Goal: Information Seeking & Learning: Learn about a topic

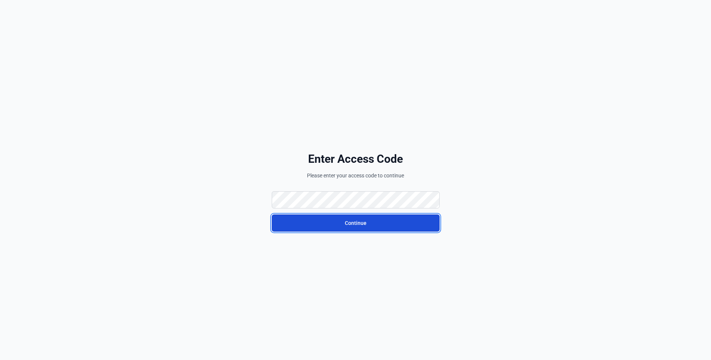
click at [313, 222] on button "Continue" at bounding box center [356, 223] width 168 height 17
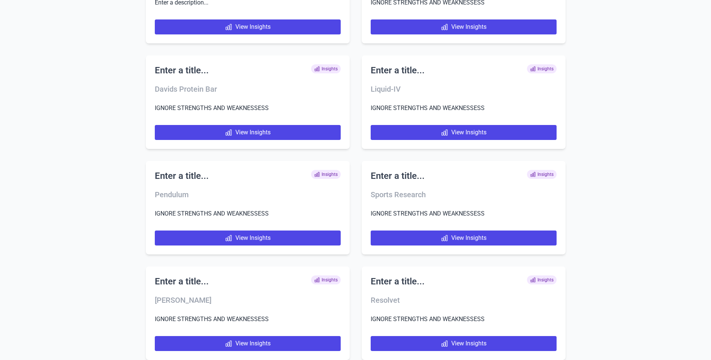
scroll to position [3949, 0]
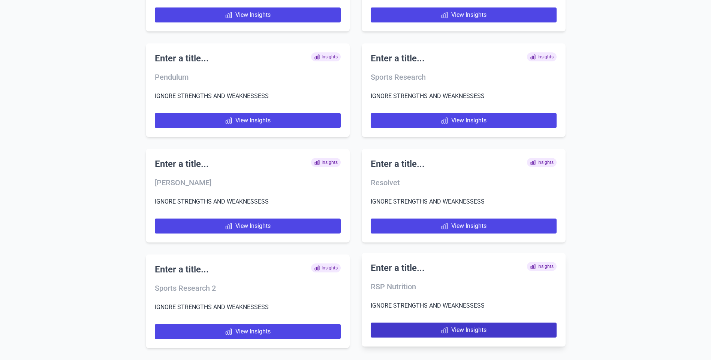
click at [460, 329] on link "View Insights" at bounding box center [463, 330] width 186 height 15
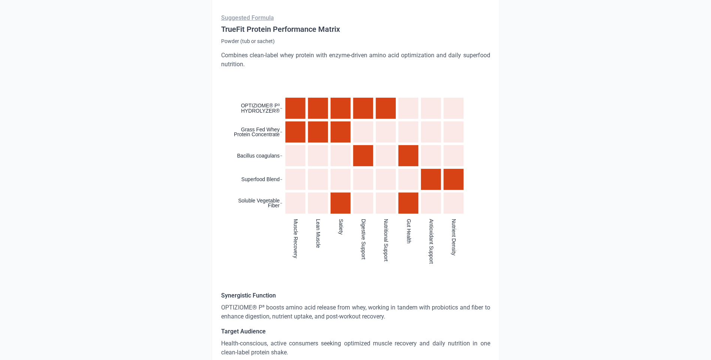
scroll to position [674, 0]
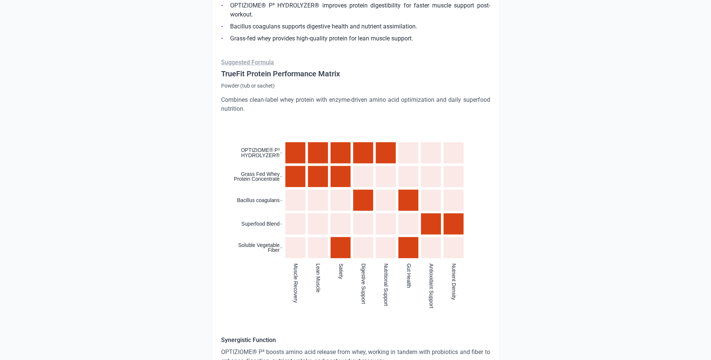
drag, startPoint x: 387, startPoint y: 203, endPoint x: 354, endPoint y: 221, distance: 38.2
drag, startPoint x: 354, startPoint y: 221, endPoint x: 248, endPoint y: 305, distance: 134.9
click at [248, 305] on div ":where(.plot-d6a7b5) { --plot-background: white; display: block; height: auto; …" at bounding box center [355, 224] width 269 height 205
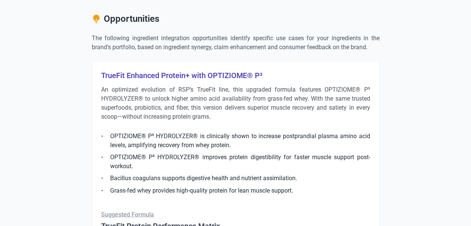
scroll to position [524, 0]
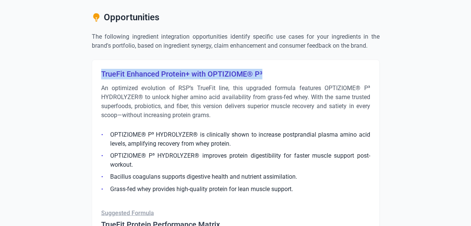
drag, startPoint x: 275, startPoint y: 76, endPoint x: 94, endPoint y: 72, distance: 181.3
copy h3 "TrueFit Enhanced Protein+ with OPTIZIOME® P³"
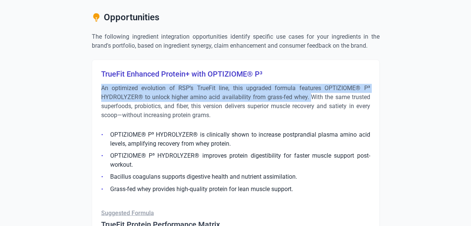
drag, startPoint x: 103, startPoint y: 87, endPoint x: 311, endPoint y: 98, distance: 208.2
click at [311, 98] on p "An optimized evolution of RSP’s TrueFit line, this upgraded formula features OP…" at bounding box center [235, 102] width 269 height 36
copy p "An optimized evolution of RSP’s TrueFit line, this upgraded formula features OP…"
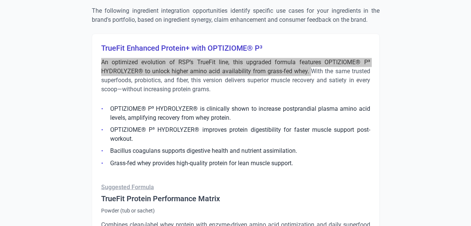
scroll to position [562, 0]
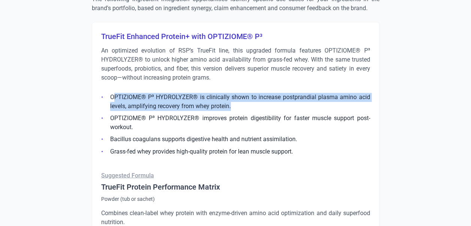
drag, startPoint x: 232, startPoint y: 107, endPoint x: 113, endPoint y: 97, distance: 119.9
click at [113, 97] on li "OPTIZIOME® P³ HYDROLYZER® is clinically shown to increase postprandial plasma a…" at bounding box center [235, 102] width 269 height 18
click at [195, 96] on li "OPTIZIOME® P³ HYDROLYZER® is clinically shown to increase postprandial plasma a…" at bounding box center [235, 102] width 269 height 18
drag, startPoint x: 237, startPoint y: 104, endPoint x: 108, endPoint y: 100, distance: 128.9
click at [108, 100] on li "OPTIZIOME® P³ HYDROLYZER® is clinically shown to increase postprandial plasma a…" at bounding box center [235, 102] width 269 height 18
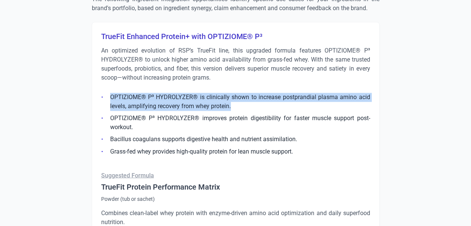
copy li "OPTIZIOME® P³ HYDROLYZER® is clinically shown to increase postprandial plasma a…"
click at [227, 109] on li "OPTIZIOME® P³ HYDROLYZER® is clinically shown to increase postprandial plasma a…" at bounding box center [235, 102] width 269 height 18
drag, startPoint x: 231, startPoint y: 106, endPoint x: 106, endPoint y: 97, distance: 125.8
click at [106, 97] on li "OPTIZIOME® P³ HYDROLYZER® is clinically shown to increase postprandial plasma a…" at bounding box center [235, 102] width 269 height 18
copy li "OPTIZIOME® P³ HYDROLYZER® is clinically shown to increase postprandial plasma a…"
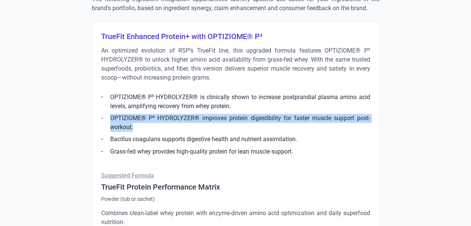
drag, startPoint x: 137, startPoint y: 126, endPoint x: 107, endPoint y: 120, distance: 30.6
click at [107, 120] on li "OPTIZIOME® P³ HYDROLYZER® improves protein digestibility for faster muscle supp…" at bounding box center [235, 123] width 269 height 18
copy li "OPTIZIOME® P³ HYDROLYZER® improves protein digestibility for faster muscle supp…"
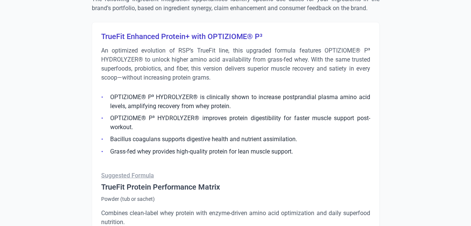
click at [283, 151] on li "Grass-fed whey provides high-quality protein for lean muscle support." at bounding box center [235, 150] width 269 height 9
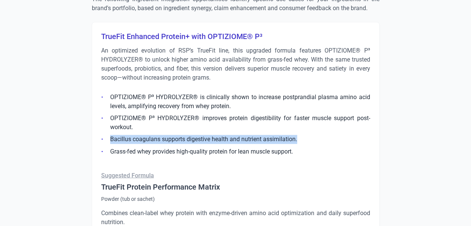
drag, startPoint x: 302, startPoint y: 139, endPoint x: 111, endPoint y: 139, distance: 191.4
click at [111, 139] on li "Bacillus coagulans supports digestive health and nutrient assimilation." at bounding box center [235, 138] width 269 height 9
copy li "Bacillus coagulans supports digestive health and nutrient assimilation."
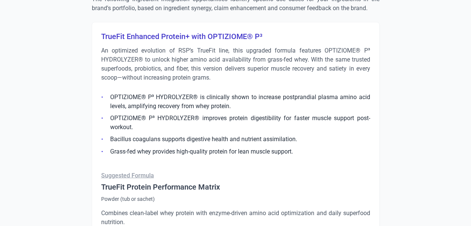
click at [268, 146] on li "Grass-fed whey provides high-quality protein for lean muscle support." at bounding box center [235, 150] width 269 height 9
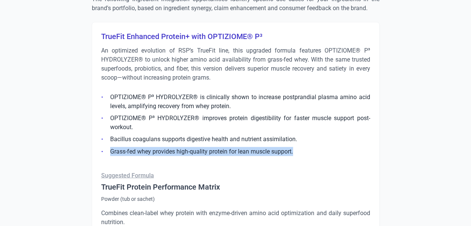
drag, startPoint x: 237, startPoint y: 149, endPoint x: 110, endPoint y: 148, distance: 126.6
click at [110, 148] on li "Grass-fed whey provides high-quality protein for lean muscle support." at bounding box center [235, 150] width 269 height 9
copy li "Grass-fed whey provides high-quality protein for lean muscle support."
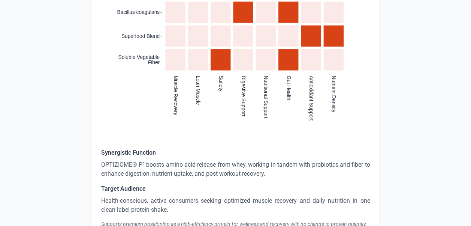
scroll to position [936, 0]
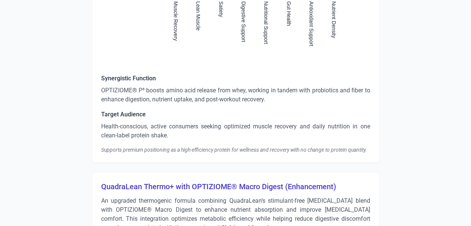
click at [207, 99] on p "OPTIZIOME® P³ boosts amino acid release from whey, working in tandem with probi…" at bounding box center [235, 95] width 269 height 18
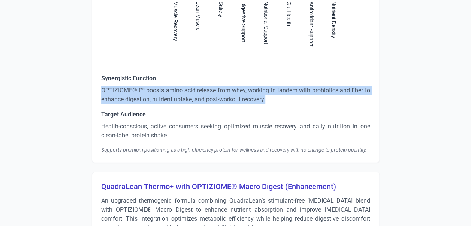
drag, startPoint x: 278, startPoint y: 99, endPoint x: 102, endPoint y: 90, distance: 175.9
click at [102, 90] on p "OPTIZIOME® P³ boosts amino acid release from whey, working in tandem with probi…" at bounding box center [235, 95] width 269 height 18
copy p "OPTIZIOME® P³ boosts amino acid release from whey, working in tandem with probi…"
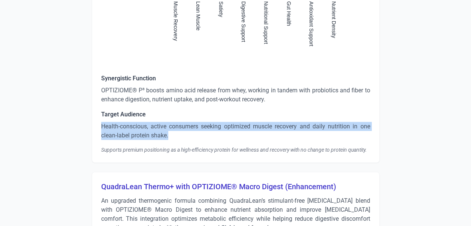
drag, startPoint x: 172, startPoint y: 133, endPoint x: 98, endPoint y: 126, distance: 74.2
copy p "Health-conscious, active consumers seeking optimized muscle recovery and daily …"
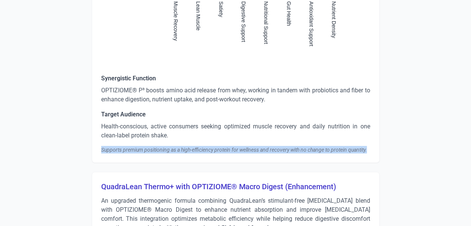
drag, startPoint x: 102, startPoint y: 149, endPoint x: 398, endPoint y: 156, distance: 296.4
click at [398, 156] on div "Strengths Digestive Health Improvement and Symptom Relief Consumers report sign…" at bounding box center [236, 177] width 420 height 2006
copy div "Supports premium positioning as a high-efficiency protein for wellness and reco…"
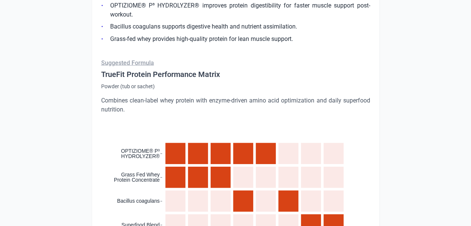
scroll to position [637, 0]
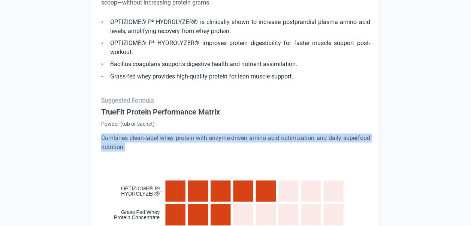
drag, startPoint x: 128, startPoint y: 145, endPoint x: 94, endPoint y: 137, distance: 35.2
click at [94, 137] on div "TrueFit Enhanced Protein+ with OPTIZIOME® P³ An optimized evolution of RSP’s Tr…" at bounding box center [236, 204] width 288 height 515
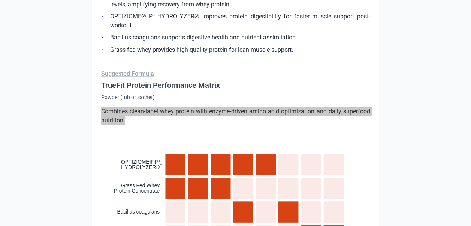
scroll to position [674, 0]
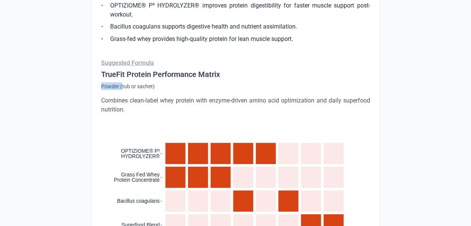
drag, startPoint x: 99, startPoint y: 83, endPoint x: 122, endPoint y: 85, distance: 22.6
click at [122, 85] on div "TrueFit Enhanced Protein+ with OPTIZIOME® P³ An optimized evolution of RSP’s Tr…" at bounding box center [236, 166] width 288 height 515
click at [155, 86] on p "Powder (tub or sachet)" at bounding box center [235, 85] width 269 height 7
drag, startPoint x: 159, startPoint y: 82, endPoint x: 94, endPoint y: 88, distance: 65.5
click at [94, 88] on div "TrueFit Enhanced Protein+ with OPTIZIOME® P³ An optimized evolution of RSP’s Tr…" at bounding box center [236, 166] width 288 height 515
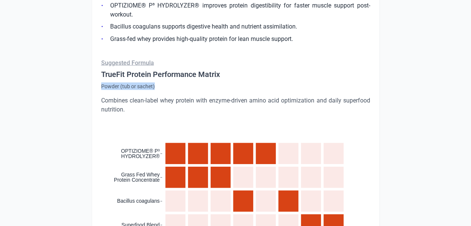
drag, startPoint x: 102, startPoint y: 83, endPoint x: 155, endPoint y: 86, distance: 52.9
click at [155, 86] on p "Powder (tub or sachet)" at bounding box center [235, 85] width 269 height 7
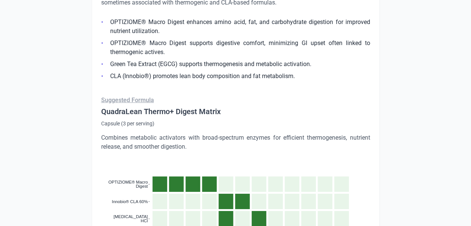
scroll to position [1049, 0]
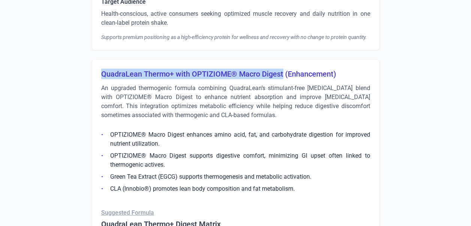
drag, startPoint x: 101, startPoint y: 75, endPoint x: 282, endPoint y: 76, distance: 181.3
click at [282, 76] on h3 "QuadraLean Thermo+ with OPTIZIOME® Macro Digest (Enhancement)" at bounding box center [235, 74] width 269 height 10
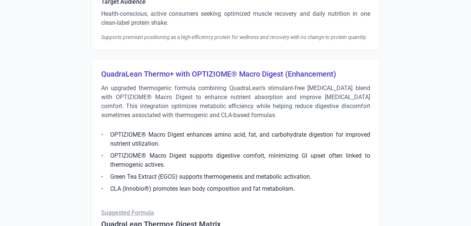
click at [256, 137] on li "OPTIZIOME® Macro Digest enhances amino acid, fat, and carbohydrate digestion fo…" at bounding box center [235, 139] width 269 height 18
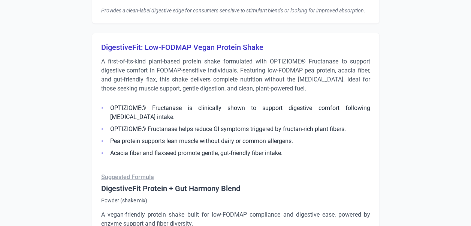
scroll to position [1622, 0]
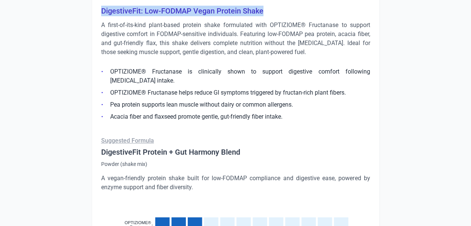
drag, startPoint x: 100, startPoint y: 8, endPoint x: 263, endPoint y: 10, distance: 163.0
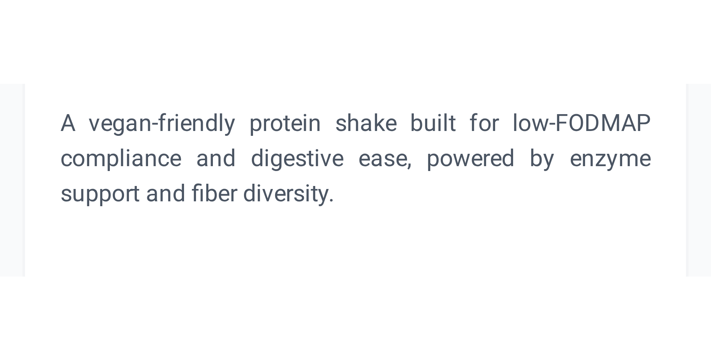
scroll to position [1750, 0]
